Goal: Entertainment & Leisure: Browse casually

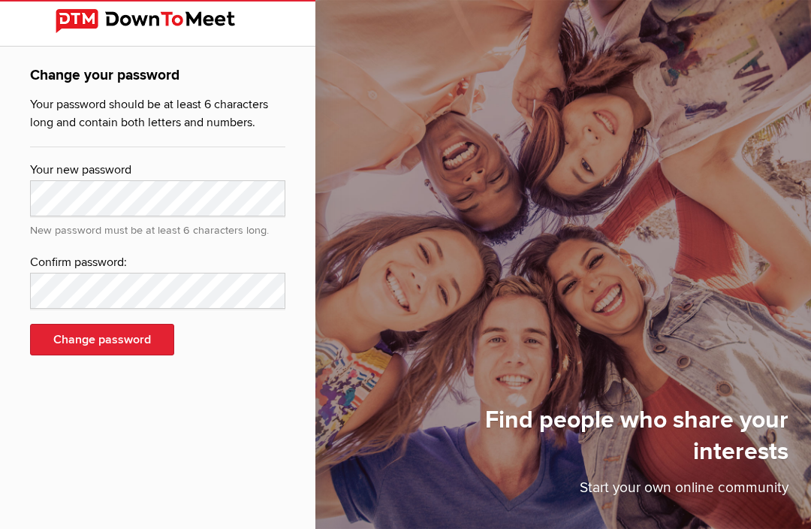
click at [128, 21] on img at bounding box center [158, 21] width 204 height 24
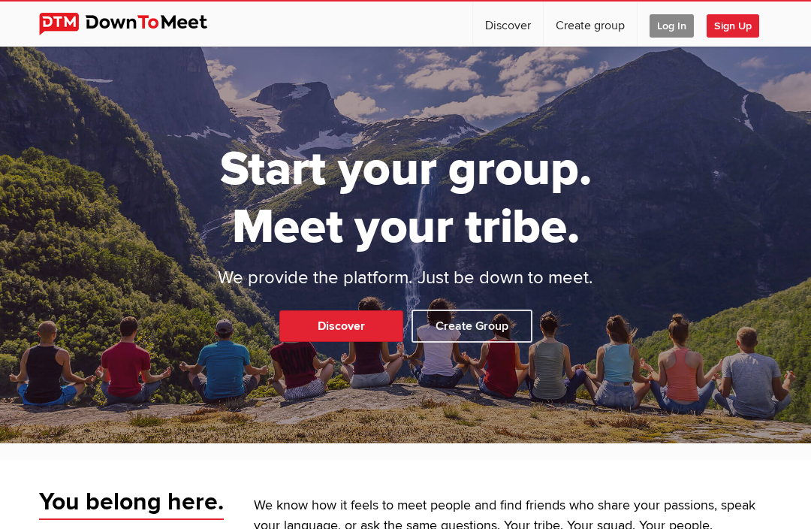
click at [116, 26] on img at bounding box center [135, 24] width 192 height 23
click at [162, 32] on img at bounding box center [135, 24] width 192 height 23
click at [679, 32] on span "Log In" at bounding box center [672, 25] width 44 height 23
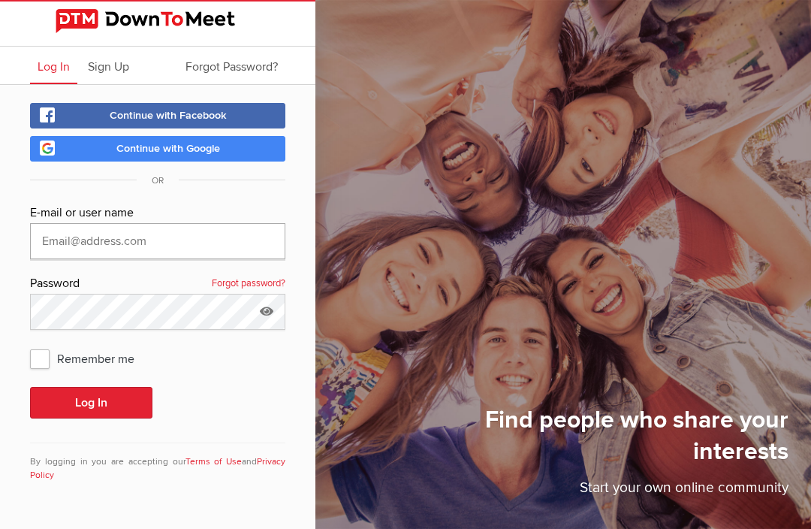
click at [148, 241] on input "text" at bounding box center [157, 241] width 255 height 36
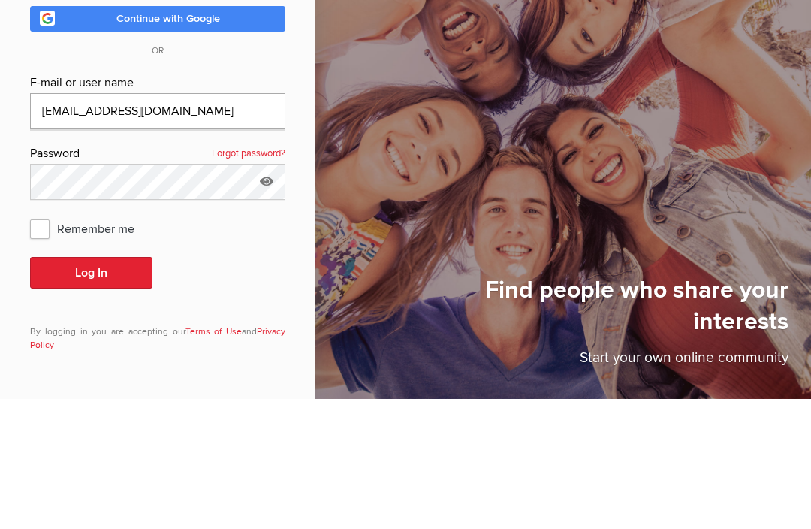
type input "[EMAIL_ADDRESS][DOMAIN_NAME]"
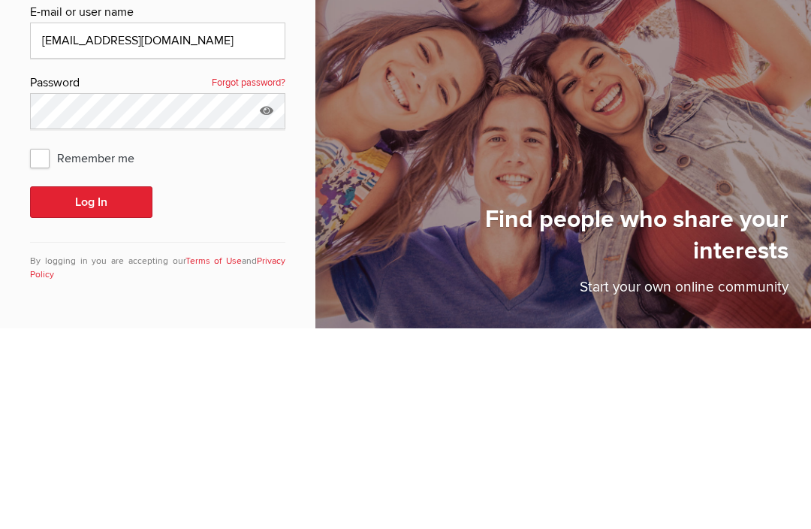
click at [56, 345] on span "Remember me" at bounding box center [89, 358] width 119 height 27
click at [30, 344] on input "Remember me" at bounding box center [29, 344] width 1 height 1
checkbox input "true"
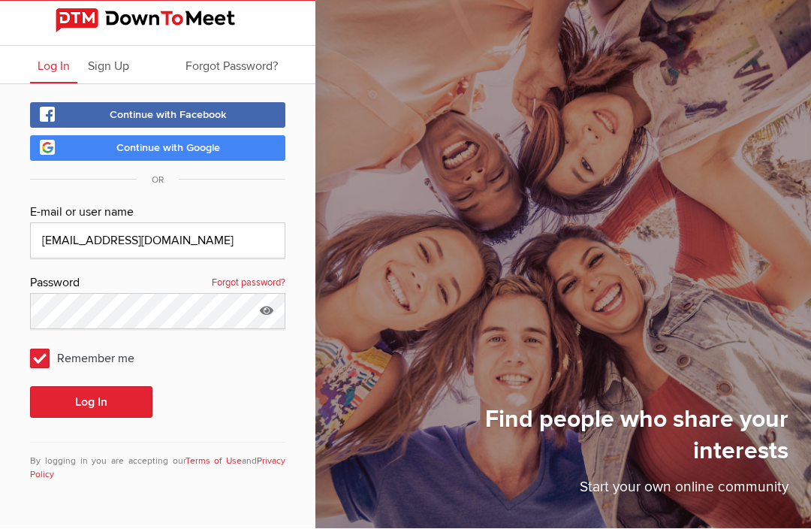
click at [271, 294] on icon at bounding box center [266, 311] width 23 height 35
click at [97, 387] on button "Log In" at bounding box center [91, 403] width 122 height 32
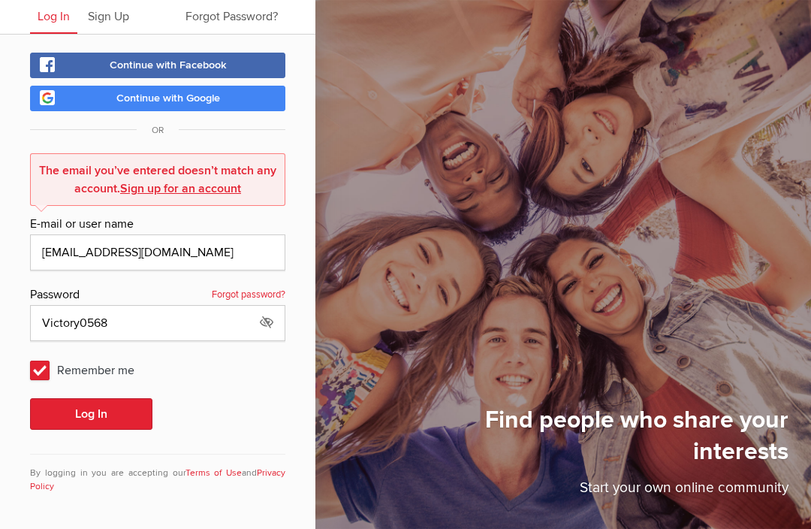
scroll to position [51, 0]
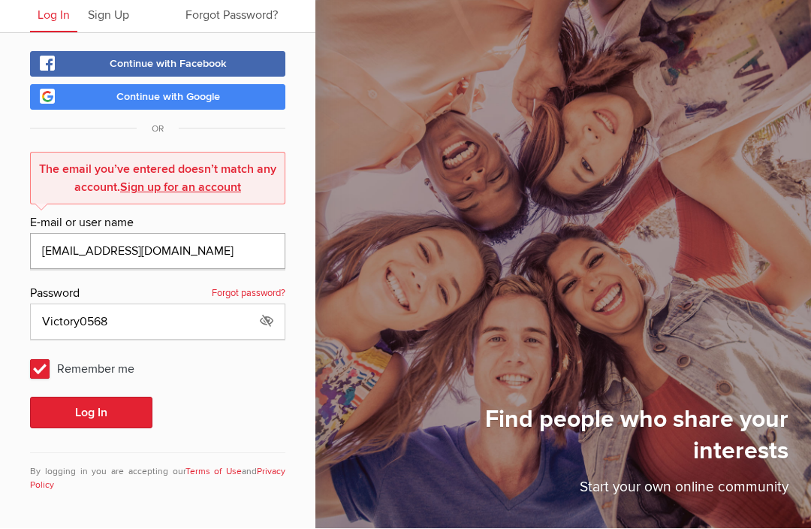
click at [181, 252] on input "[EMAIL_ADDRESS][DOMAIN_NAME]" at bounding box center [157, 252] width 255 height 36
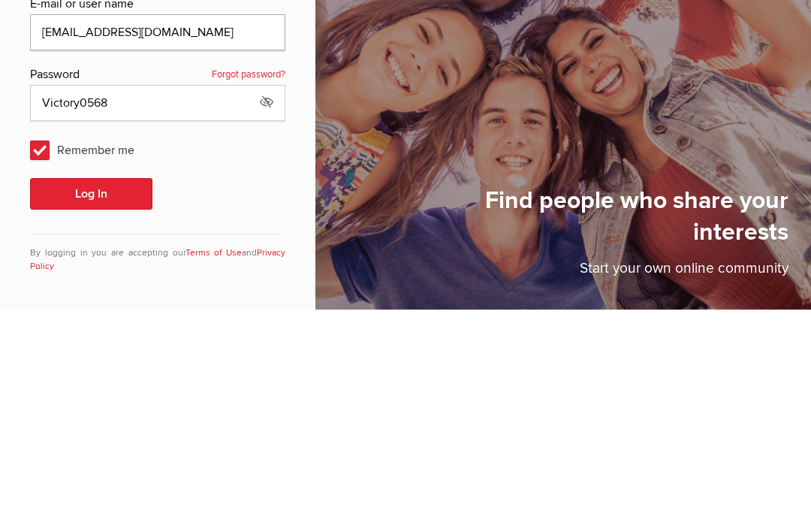
type input "[EMAIL_ADDRESS][DOMAIN_NAME]"
click at [98, 397] on button "Log In" at bounding box center [91, 413] width 122 height 32
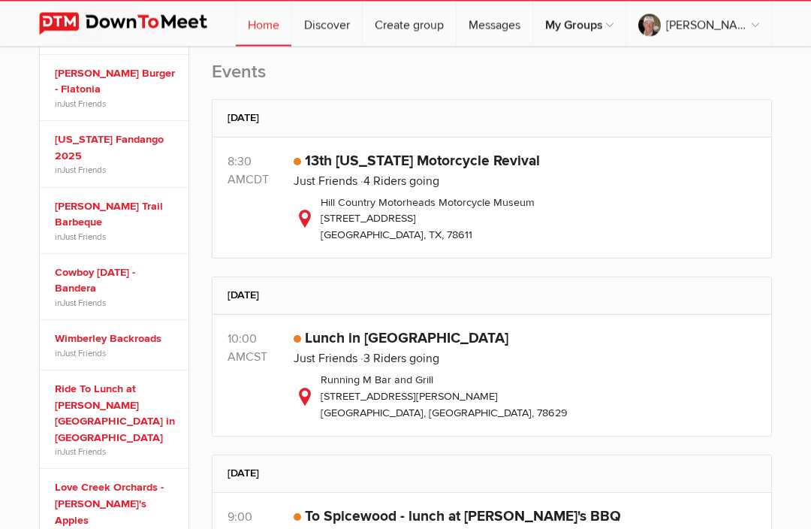
scroll to position [455, 0]
click at [358, 166] on link "13th [US_STATE] Motorcycle Revival" at bounding box center [422, 161] width 235 height 18
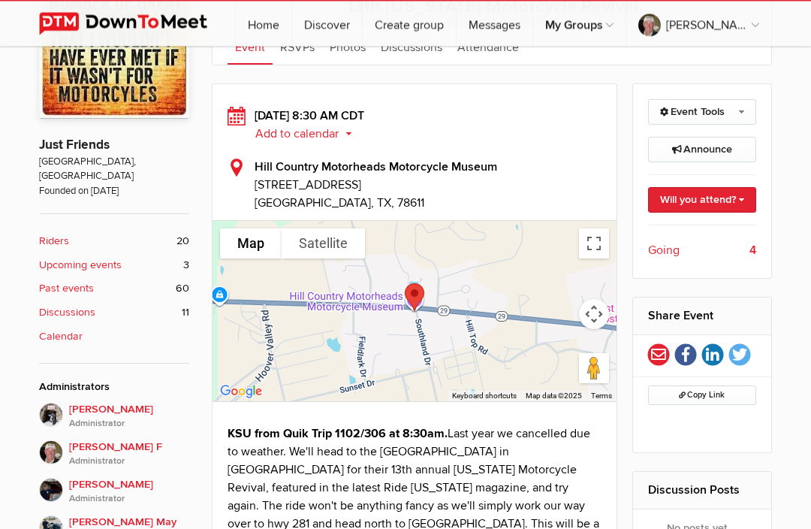
scroll to position [334, 0]
click at [506, 233] on div at bounding box center [415, 311] width 404 height 180
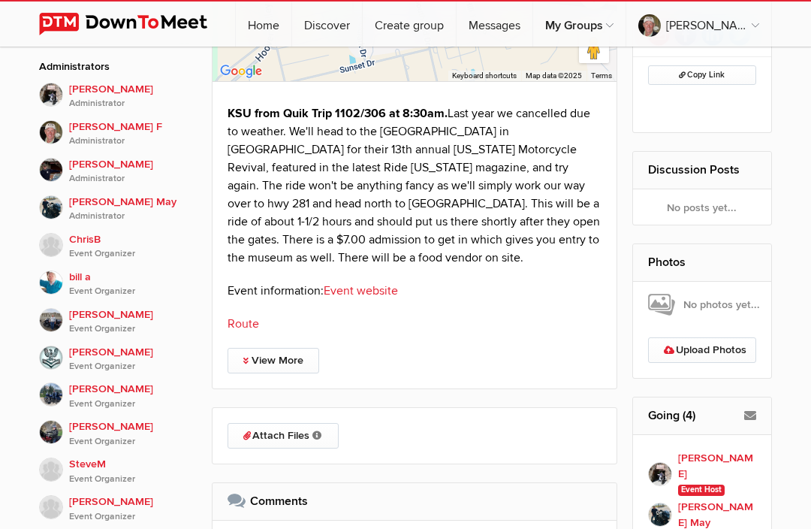
scroll to position [661, 0]
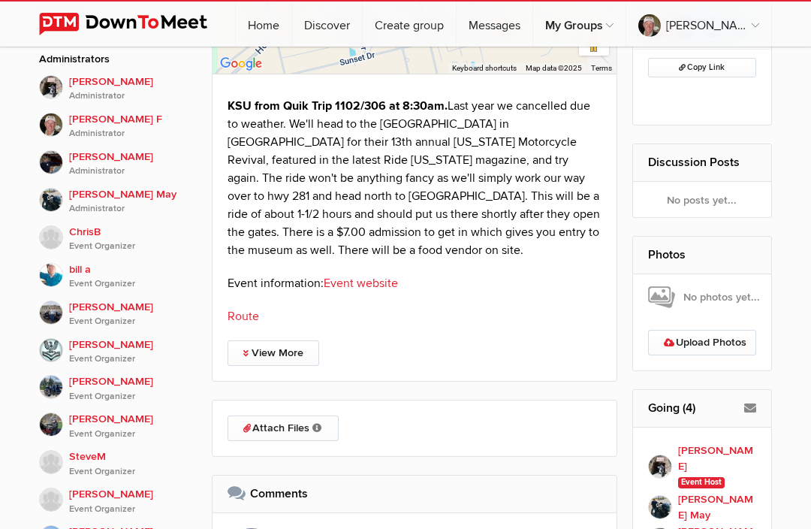
click at [243, 321] on link "Route" at bounding box center [244, 316] width 32 height 15
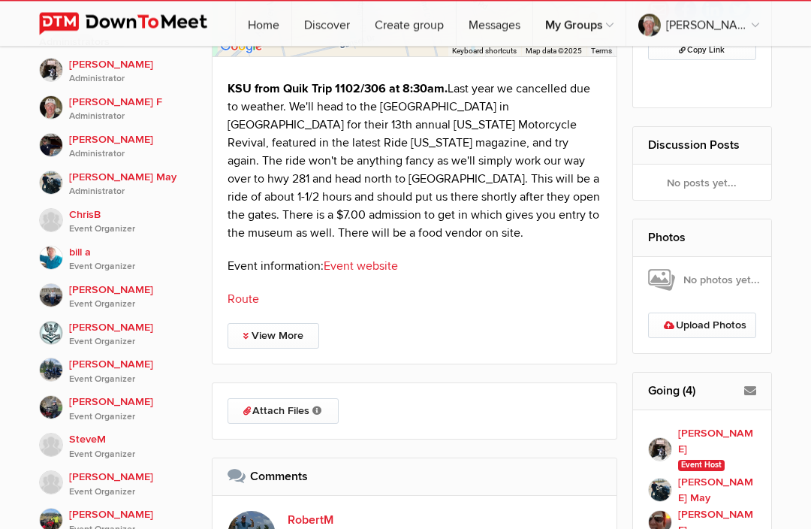
scroll to position [21, 0]
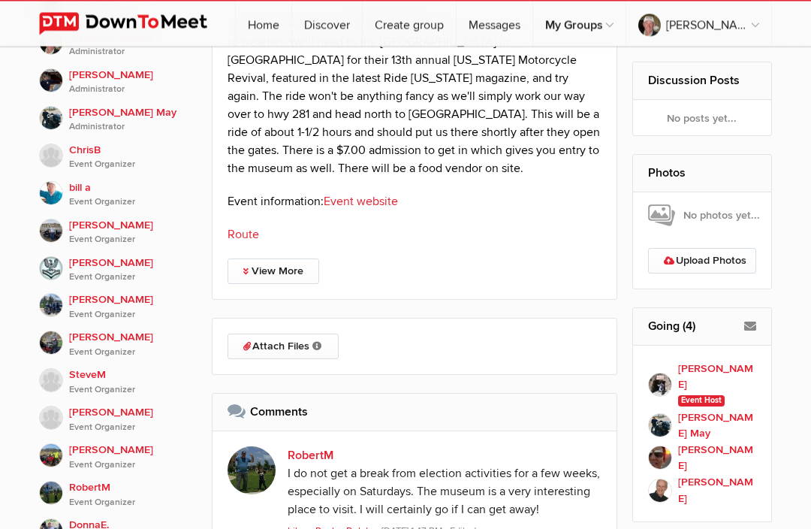
scroll to position [745, 0]
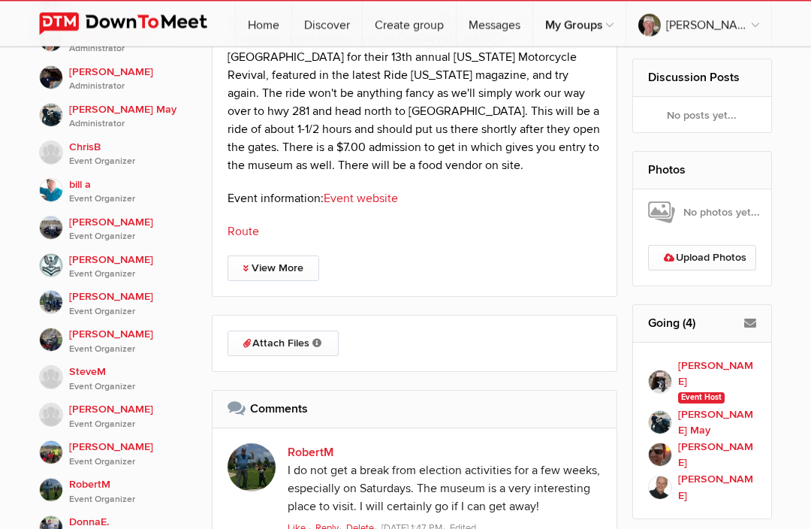
click at [533, 433] on div "RobertM I do not get a break from election activities for a few weeks, especial…" at bounding box center [452, 490] width 329 height 122
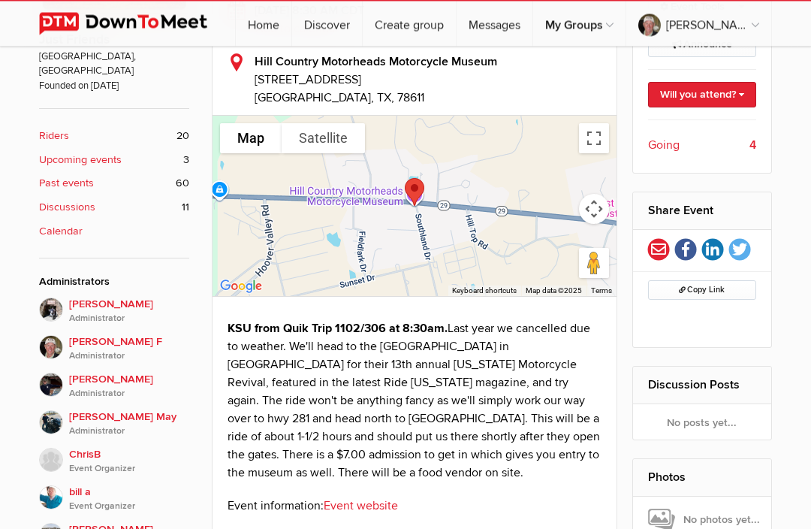
scroll to position [438, 0]
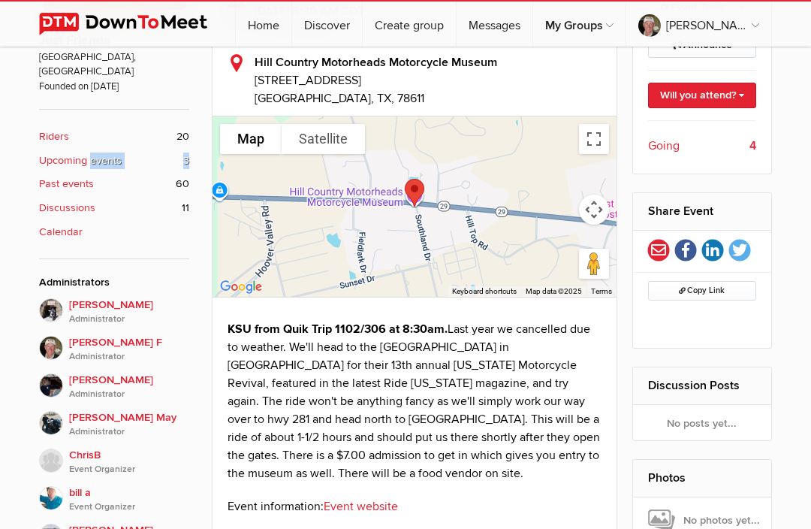
click at [73, 153] on b "Upcoming events" at bounding box center [80, 161] width 83 height 17
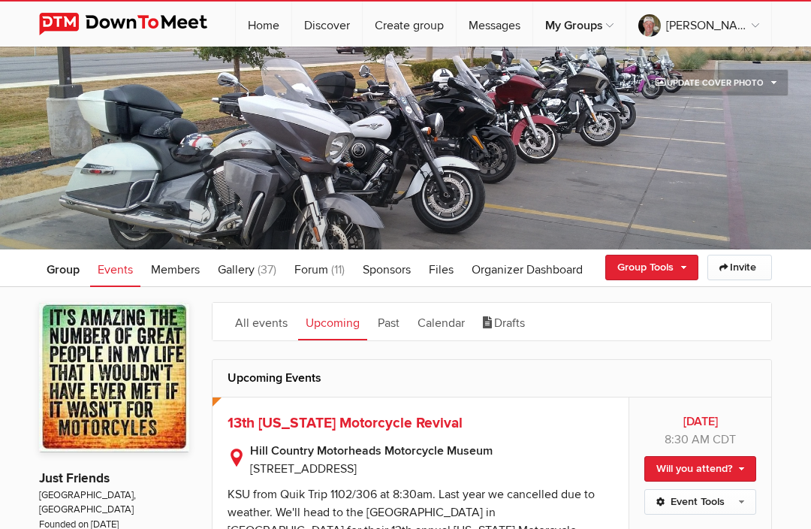
click at [68, 147] on span at bounding box center [405, 148] width 811 height 203
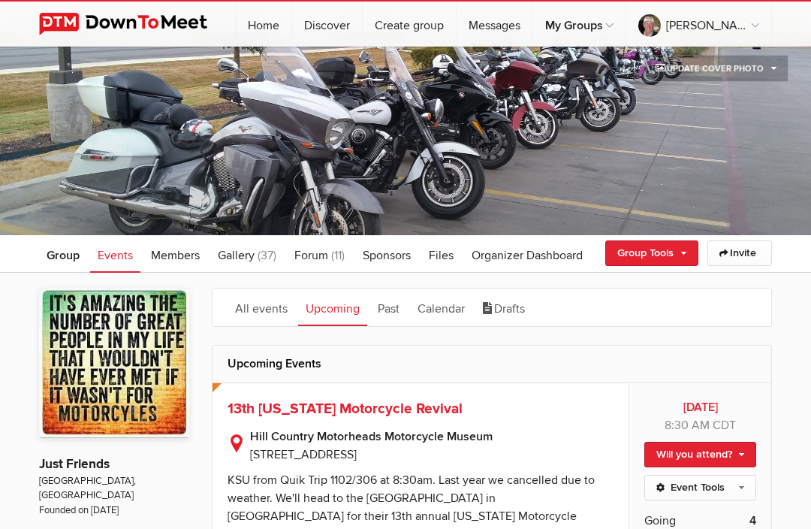
scroll to position [15, 0]
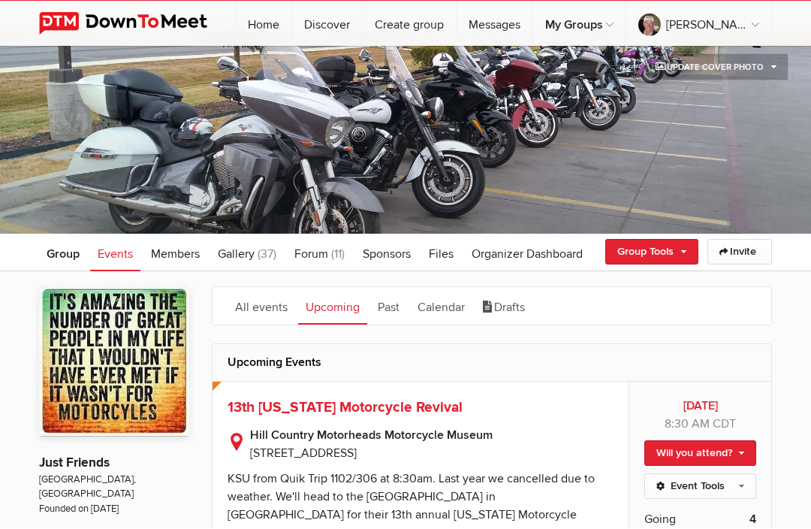
click at [119, 263] on link "Events" at bounding box center [115, 253] width 50 height 38
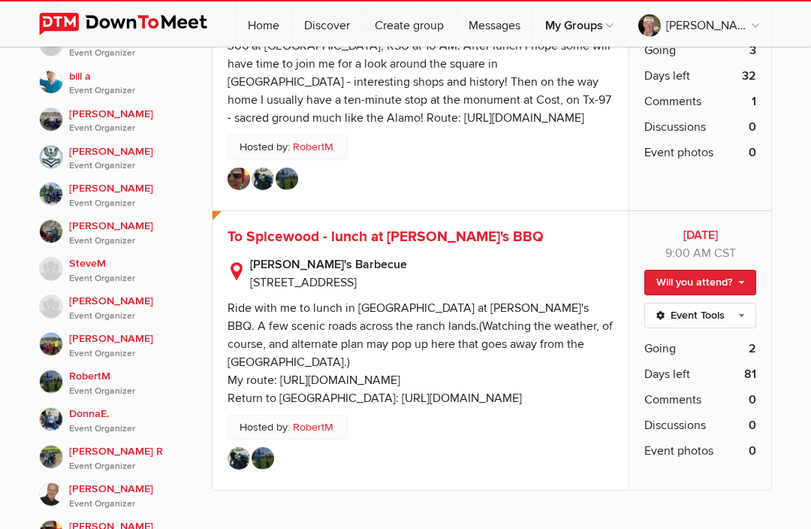
scroll to position [857, 0]
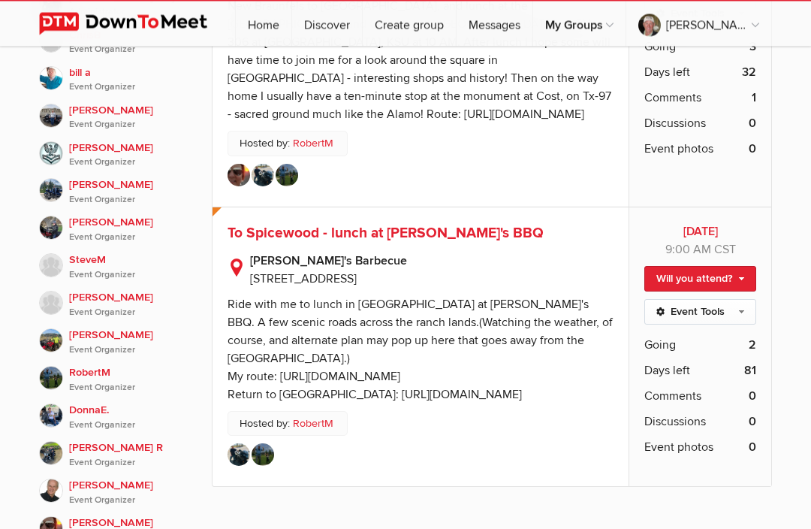
click at [94, 382] on icon "Event Organizer" at bounding box center [129, 389] width 120 height 14
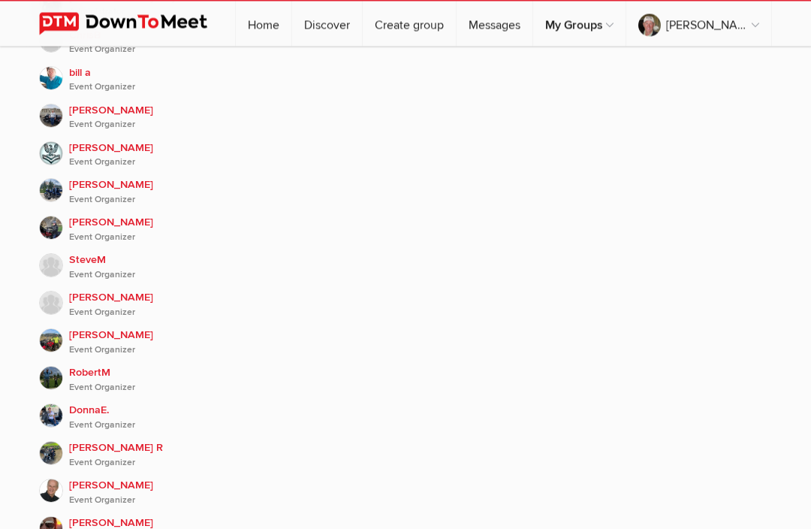
scroll to position [249, 0]
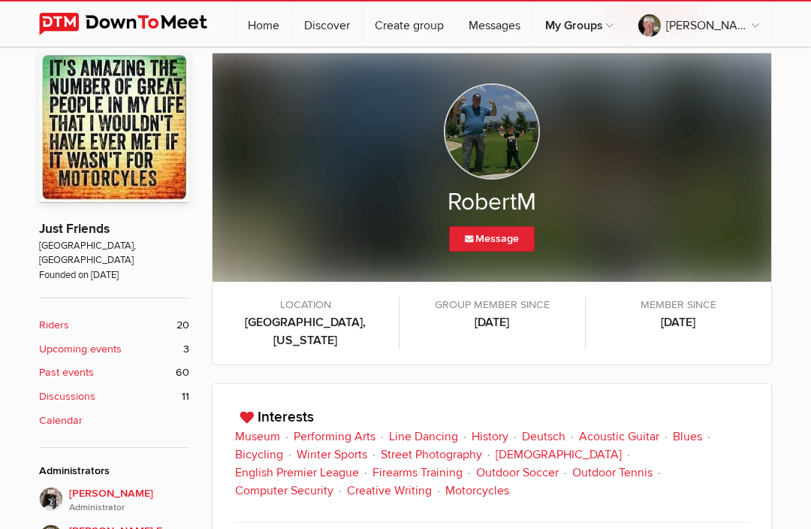
click at [496, 139] on img at bounding box center [492, 131] width 96 height 96
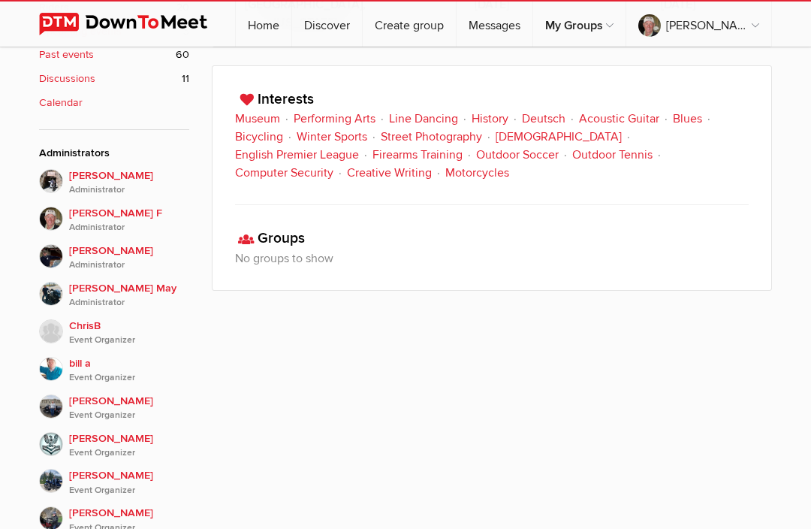
scroll to position [566, 0]
click at [94, 243] on span "[PERSON_NAME] Administrator" at bounding box center [129, 258] width 120 height 30
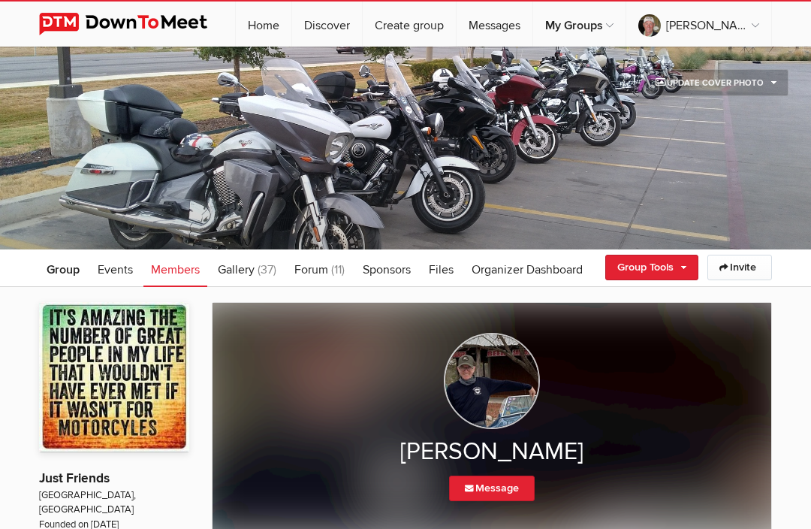
click at [247, 276] on span "Gallery" at bounding box center [236, 269] width 37 height 15
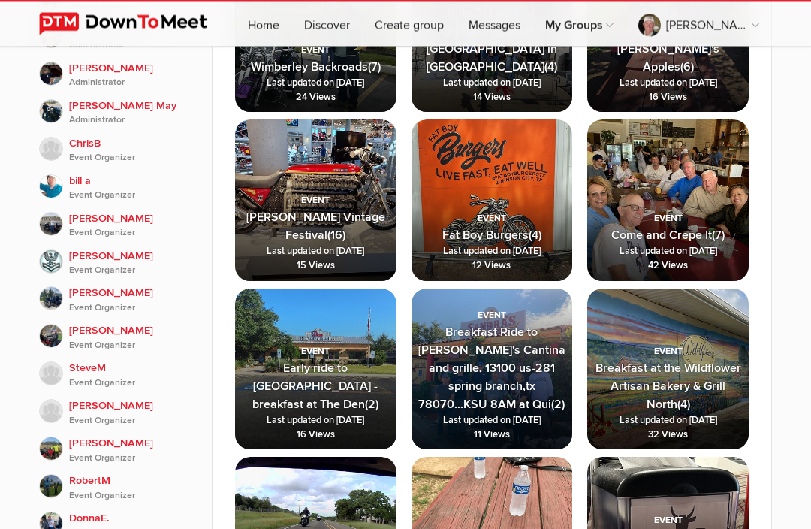
scroll to position [750, 0]
click at [684, 210] on span "Come and Crepe It (7) Last updated on [DATE] 42 Views" at bounding box center [669, 226] width 162 height 110
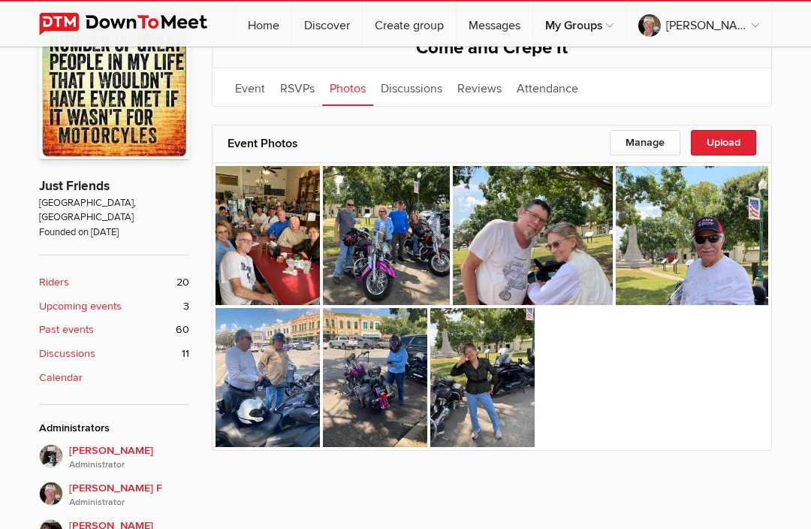
scroll to position [284, 0]
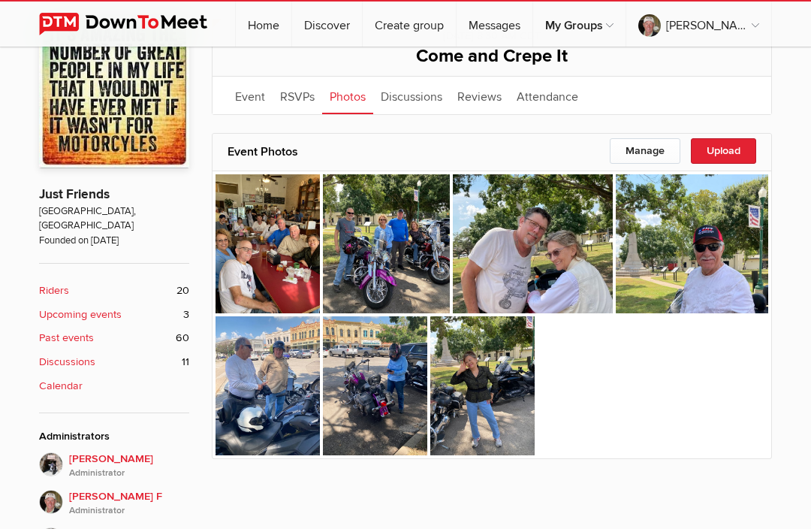
click at [270, 249] on img at bounding box center [268, 244] width 104 height 140
click at [709, 247] on img at bounding box center [692, 244] width 153 height 140
